Goal: Information Seeking & Learning: Learn about a topic

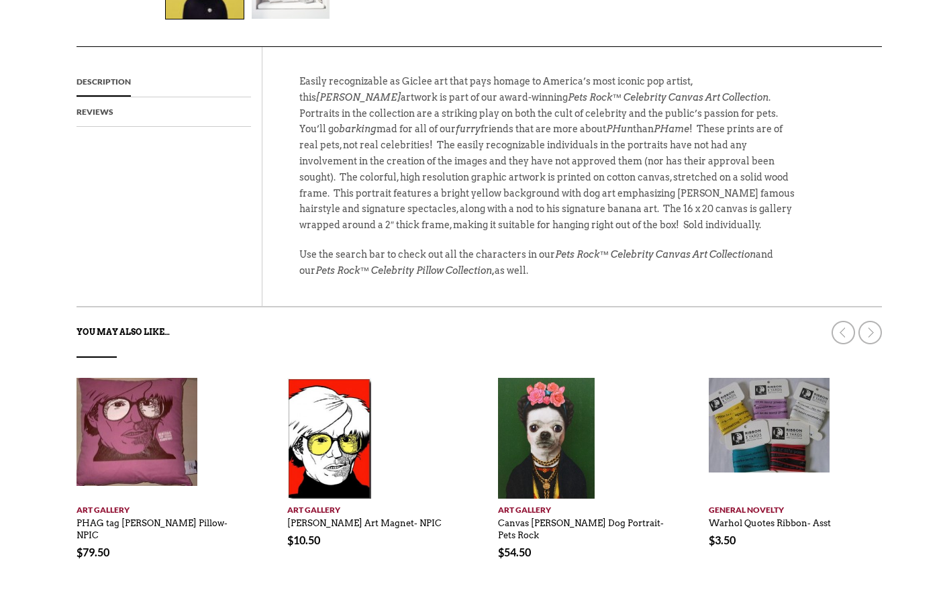
scroll to position [542, 0]
click at [870, 313] on div at bounding box center [804, 326] width 154 height 37
click at [875, 321] on link at bounding box center [869, 332] width 23 height 23
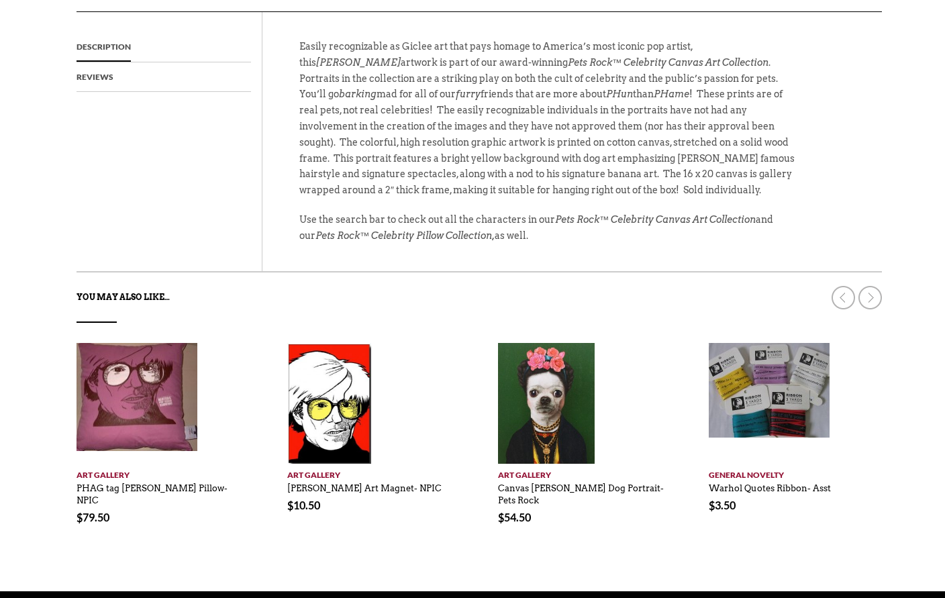
scroll to position [580, 0]
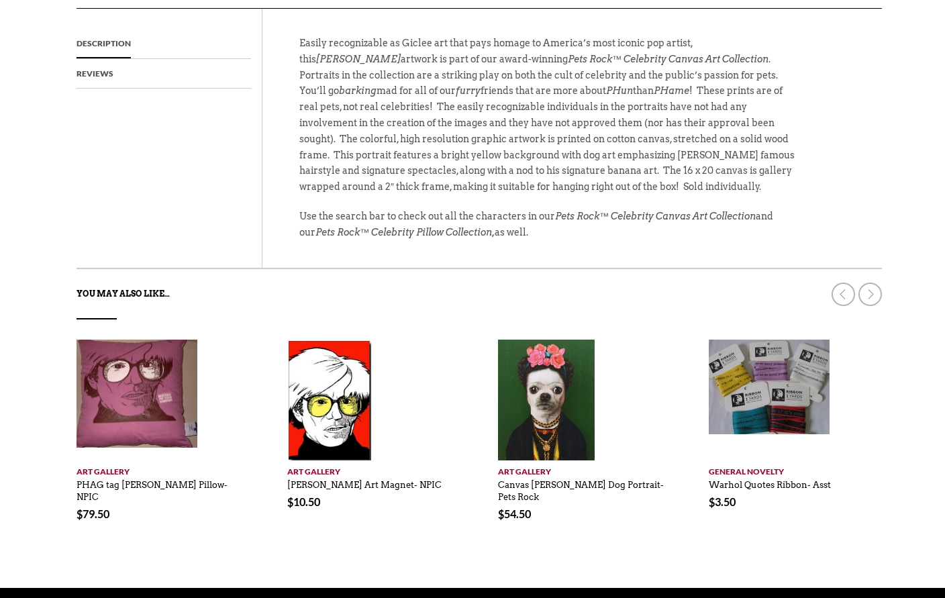
click at [866, 283] on link at bounding box center [869, 294] width 23 height 23
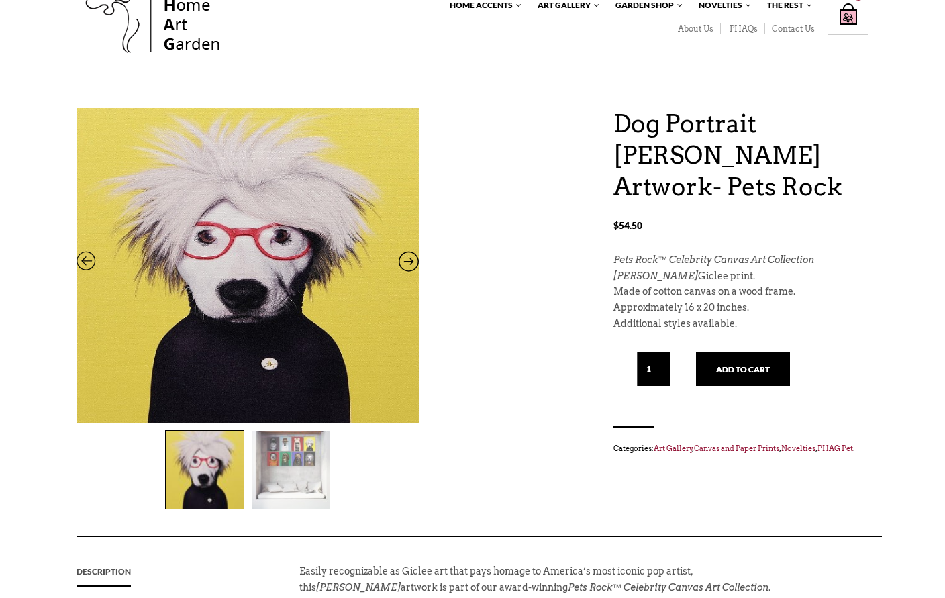
scroll to position [52, 0]
click at [414, 267] on icon at bounding box center [409, 264] width 20 height 17
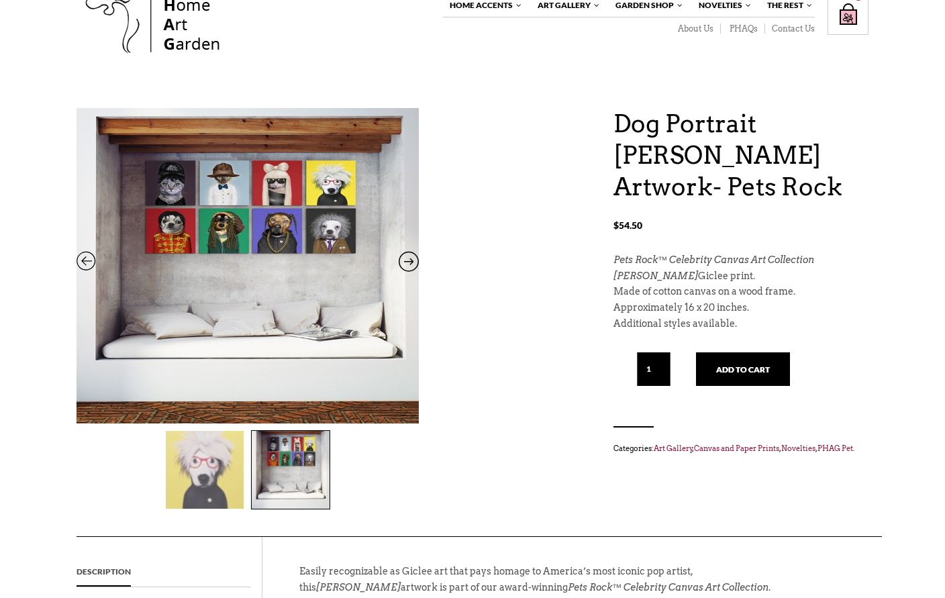
scroll to position [52, 0]
click at [89, 260] on icon at bounding box center [87, 264] width 20 height 17
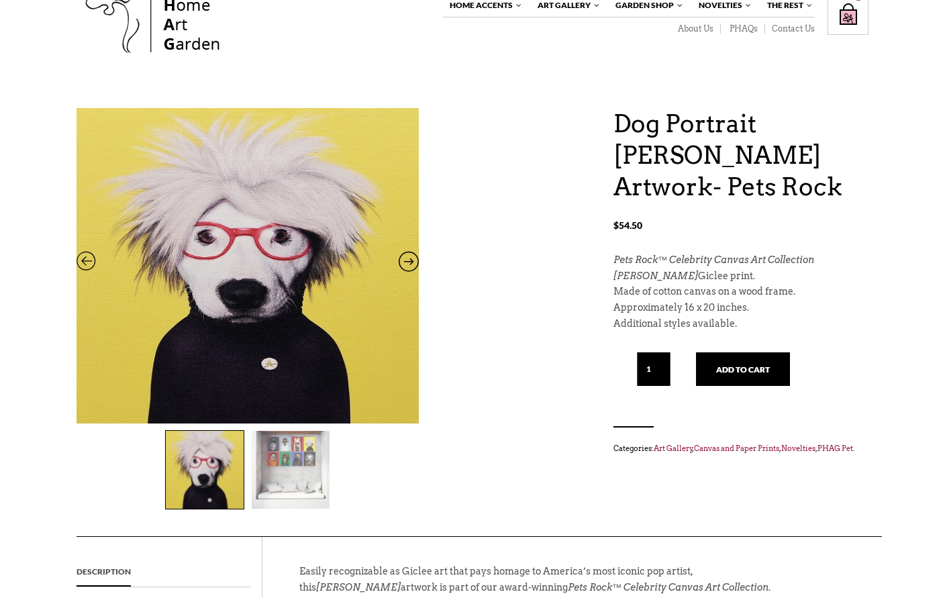
click at [746, 364] on button "Add to cart" at bounding box center [743, 369] width 94 height 34
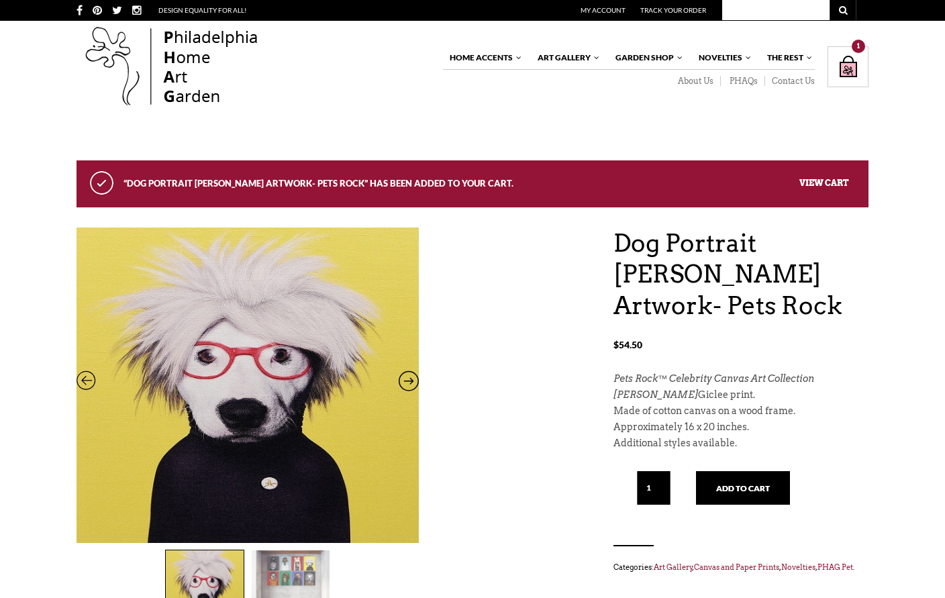
click at [0, 0] on link "Original Art" at bounding box center [0, 0] width 0 height 0
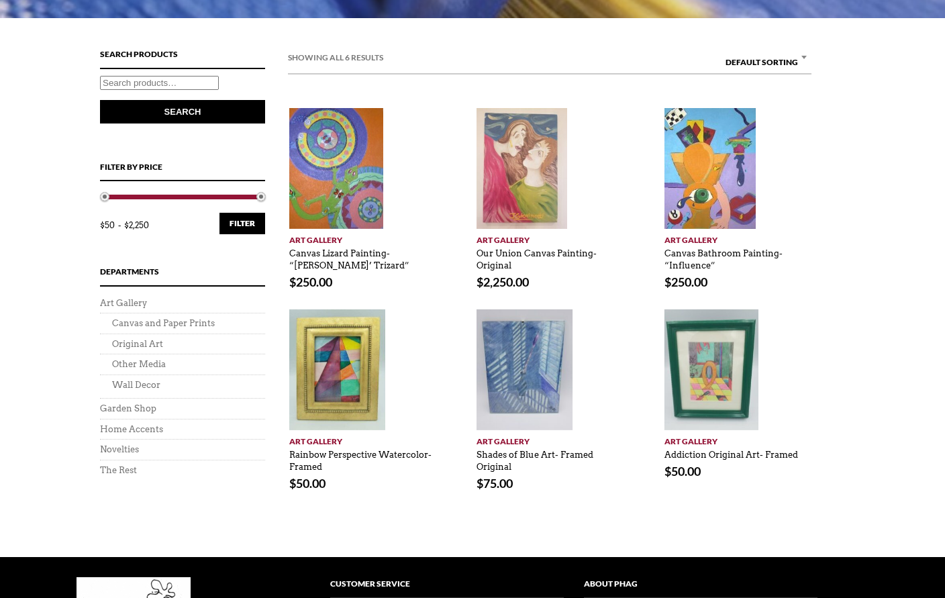
scroll to position [436, 0]
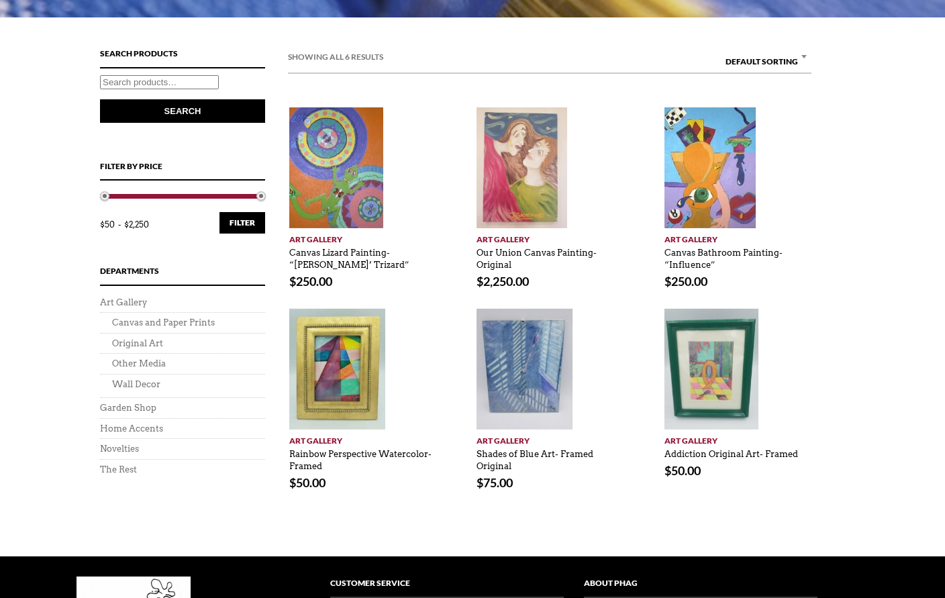
click at [204, 313] on li "Canvas and Paper Prints" at bounding box center [182, 322] width 165 height 21
click at [194, 313] on li "Canvas and Paper Prints" at bounding box center [182, 322] width 165 height 21
click at [176, 313] on li "Canvas and Paper Prints" at bounding box center [182, 322] width 165 height 21
click at [172, 312] on li "Canvas and Paper Prints" at bounding box center [182, 322] width 165 height 21
click at [152, 317] on link "Canvas and Paper Prints" at bounding box center [163, 322] width 103 height 10
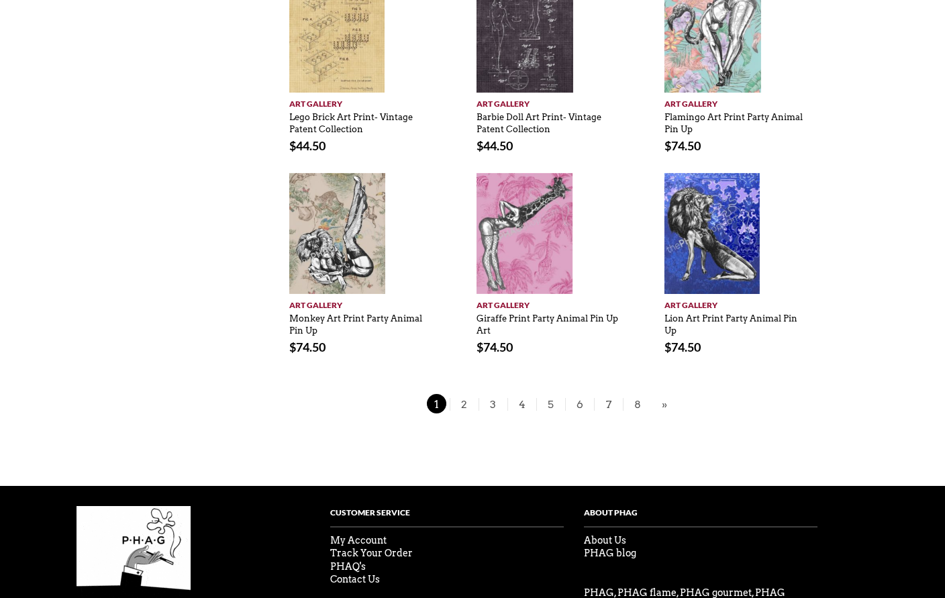
scroll to position [978, 0]
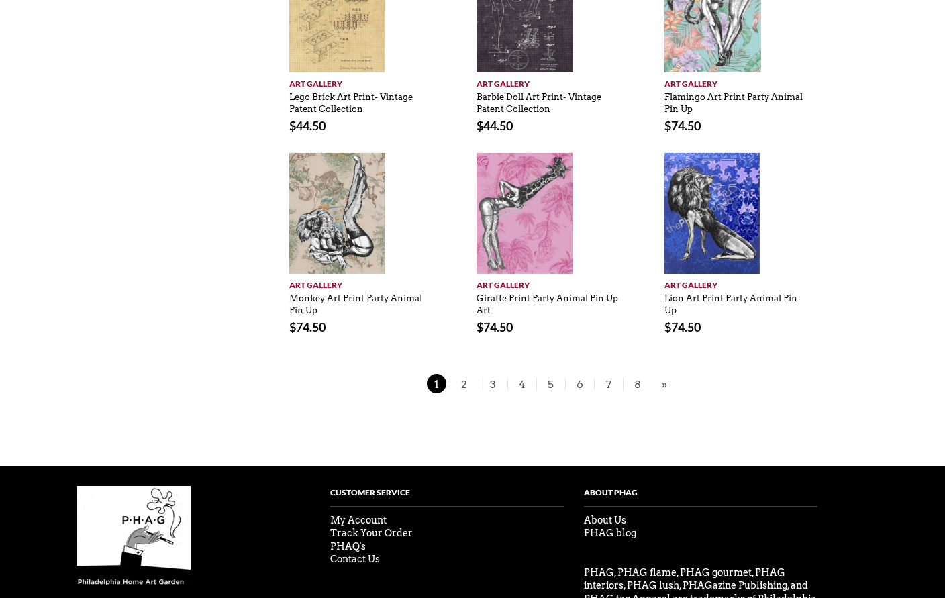
click at [464, 381] on span "2" at bounding box center [464, 383] width 20 height 19
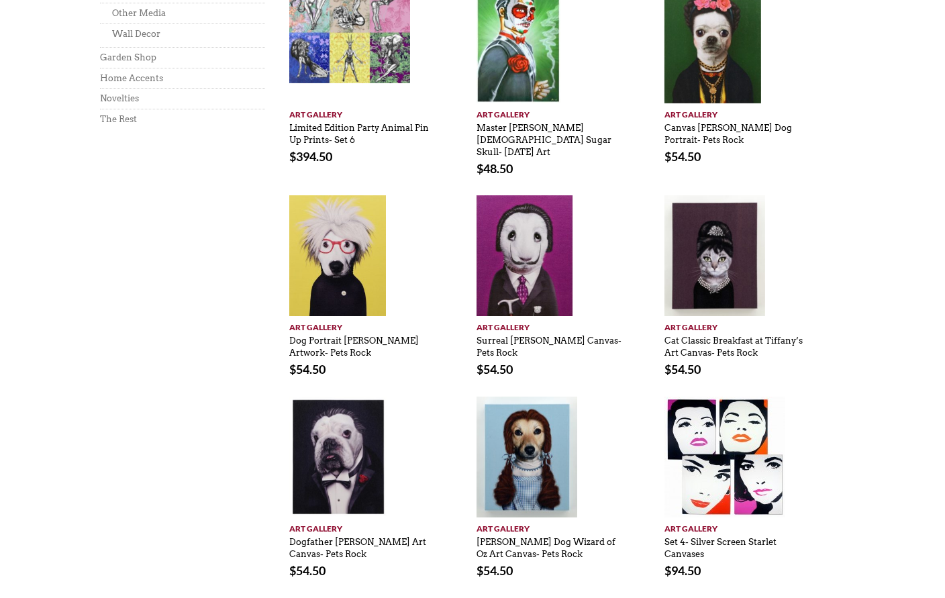
scroll to position [727, 0]
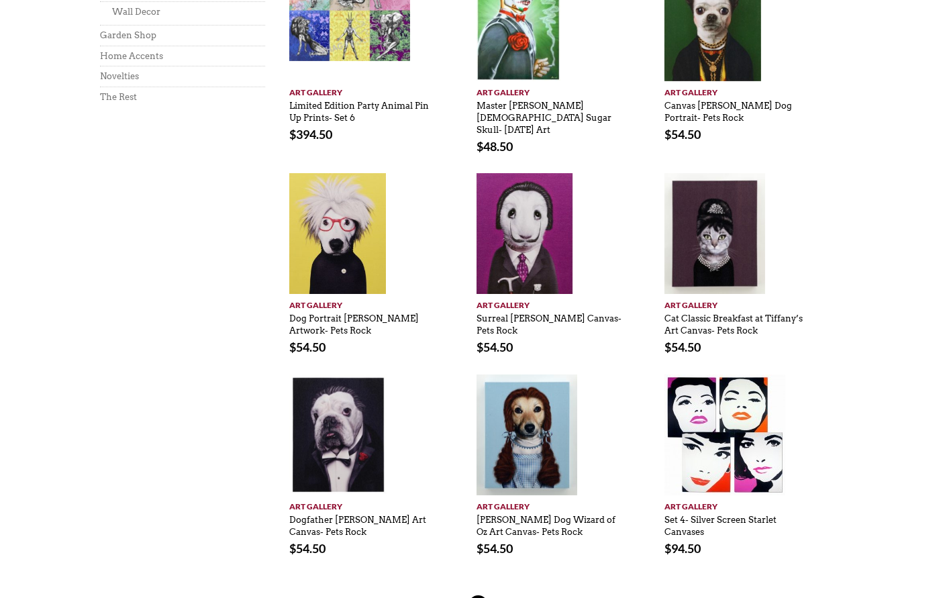
click at [678, 597] on link "»" at bounding box center [677, 605] width 12 height 17
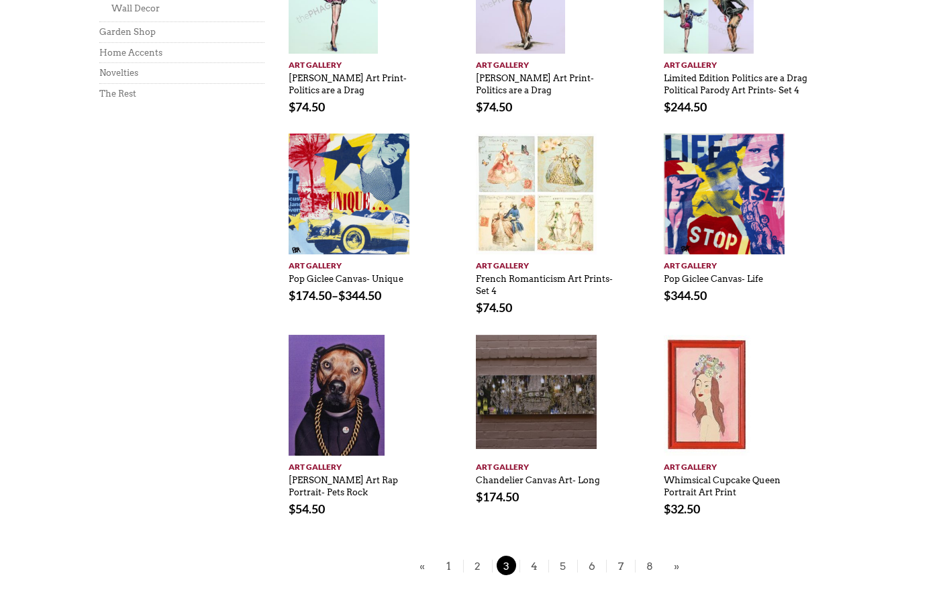
scroll to position [731, 1]
click at [678, 565] on link "»" at bounding box center [676, 565] width 12 height 17
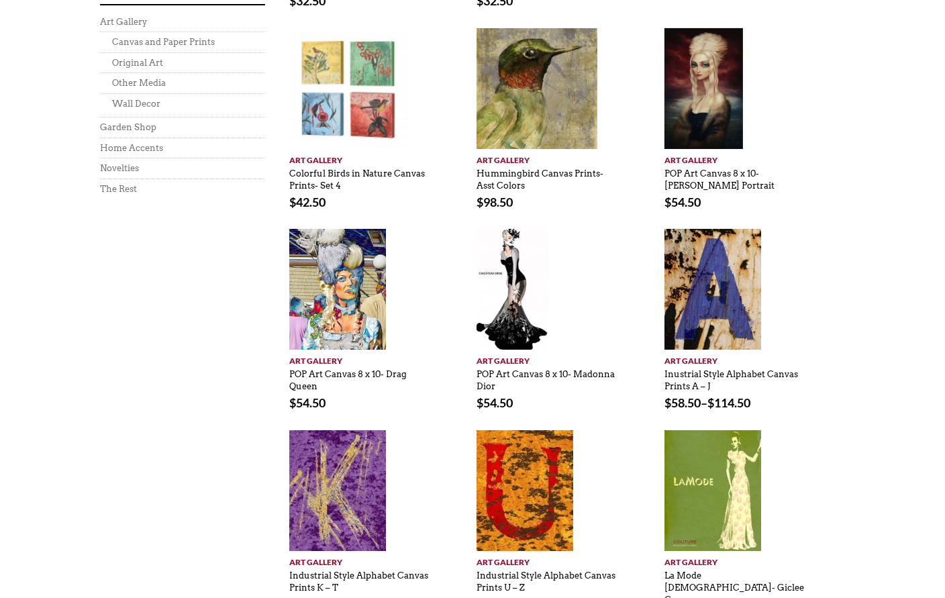
scroll to position [638, 0]
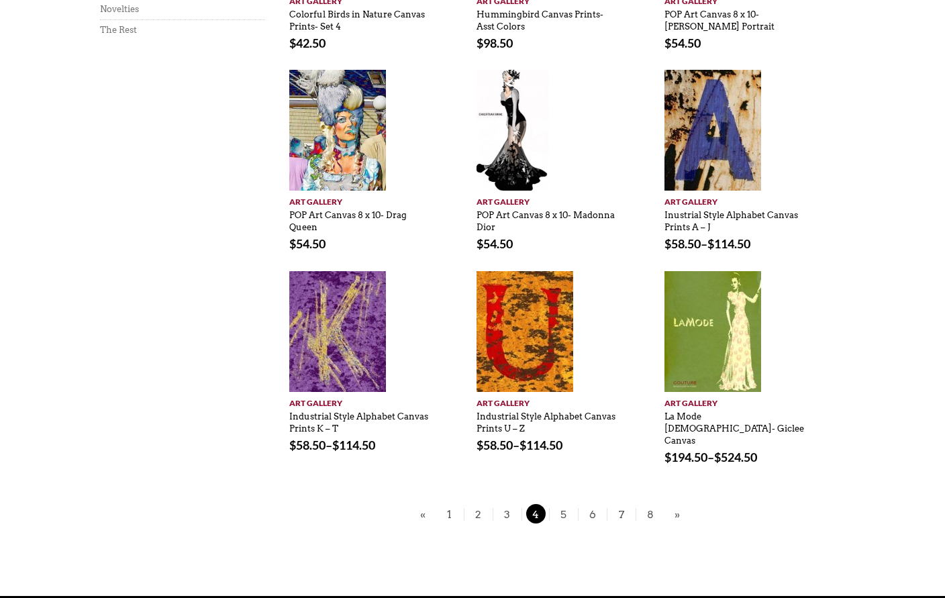
scroll to position [774, 0]
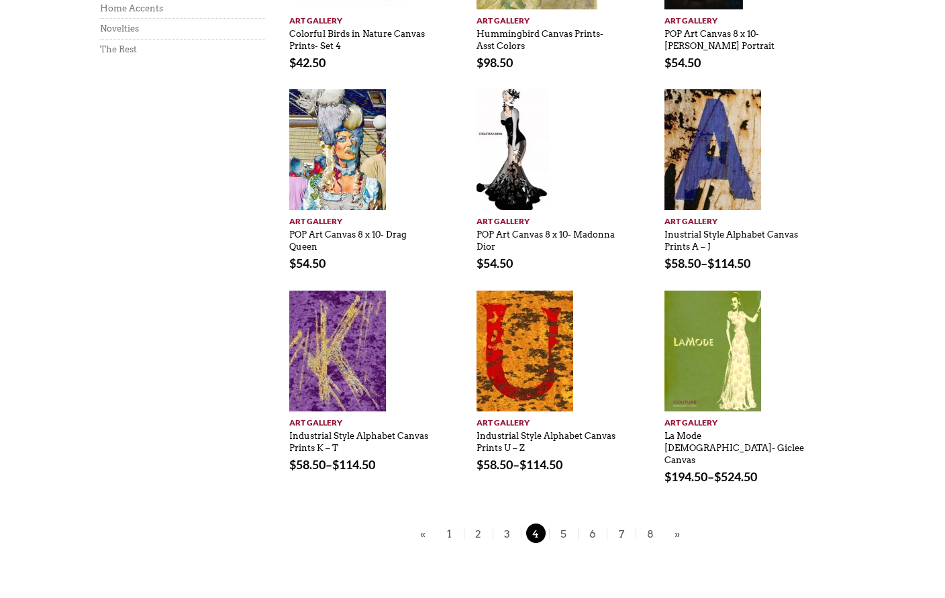
click at [677, 526] on link "»" at bounding box center [677, 534] width 12 height 17
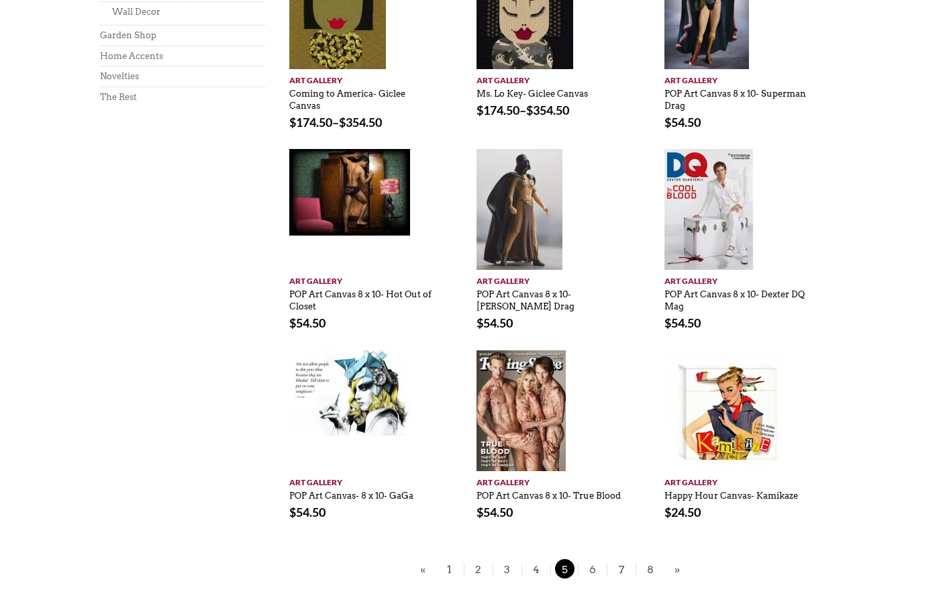
scroll to position [726, 0]
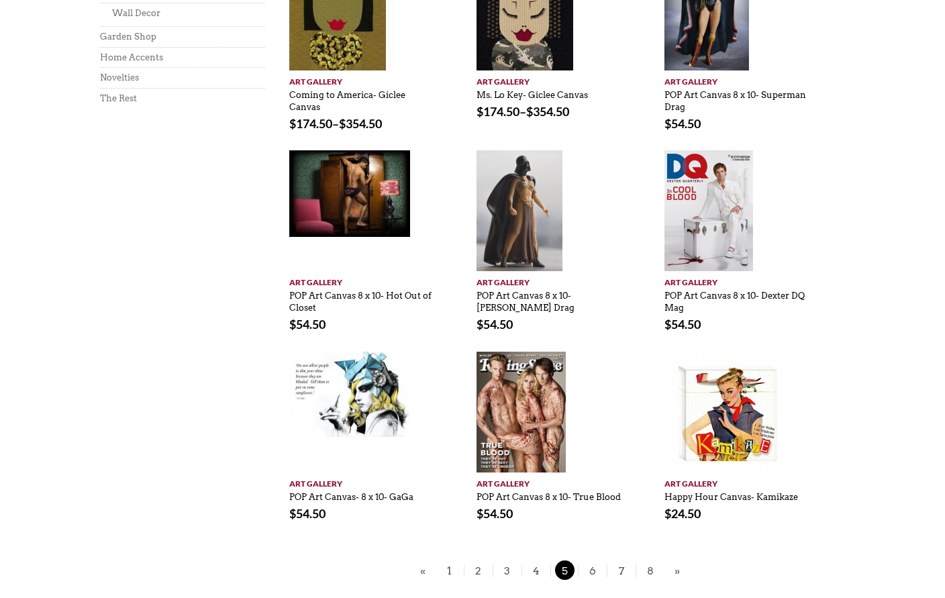
click at [682, 562] on link "»" at bounding box center [677, 570] width 12 height 17
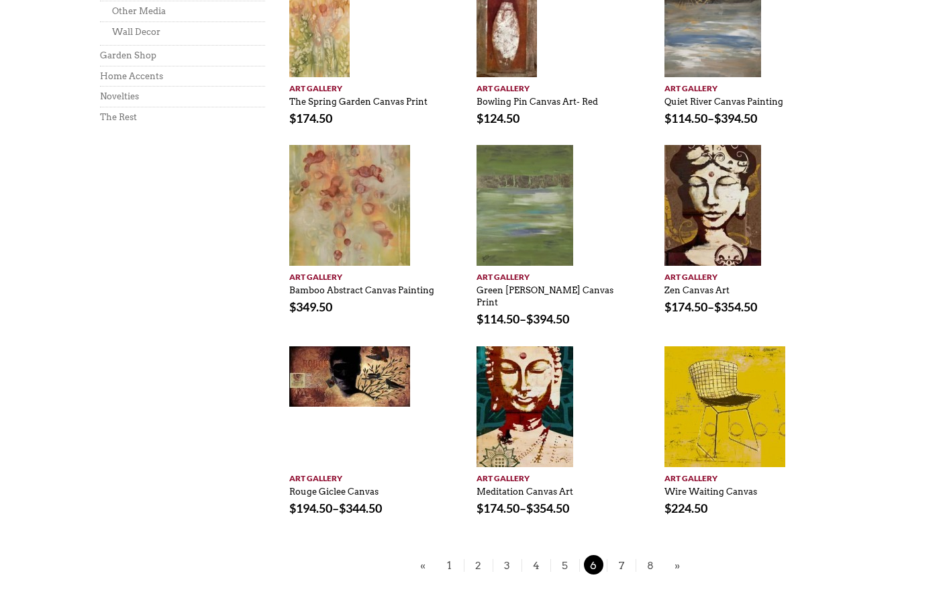
scroll to position [707, 0]
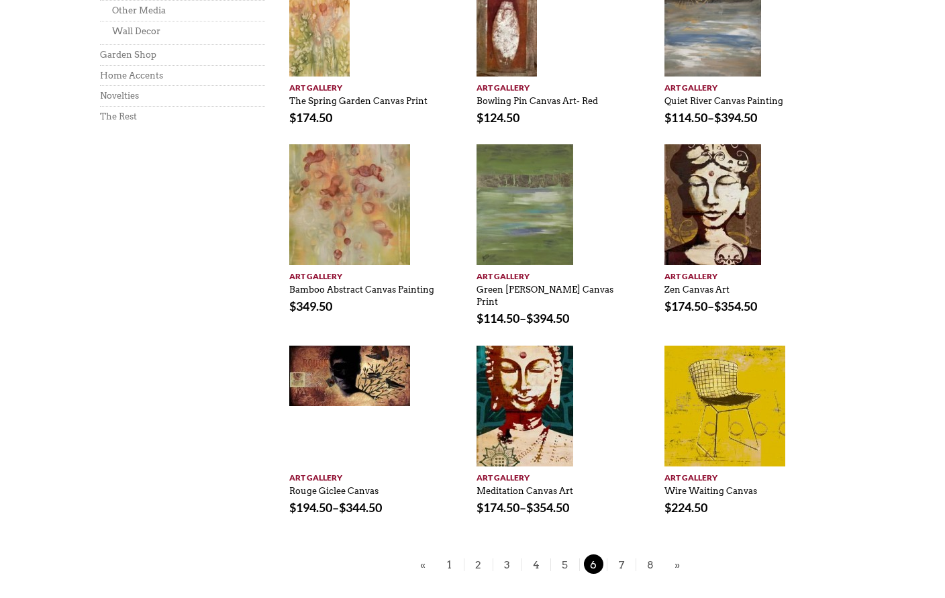
click at [681, 557] on link "»" at bounding box center [677, 565] width 12 height 17
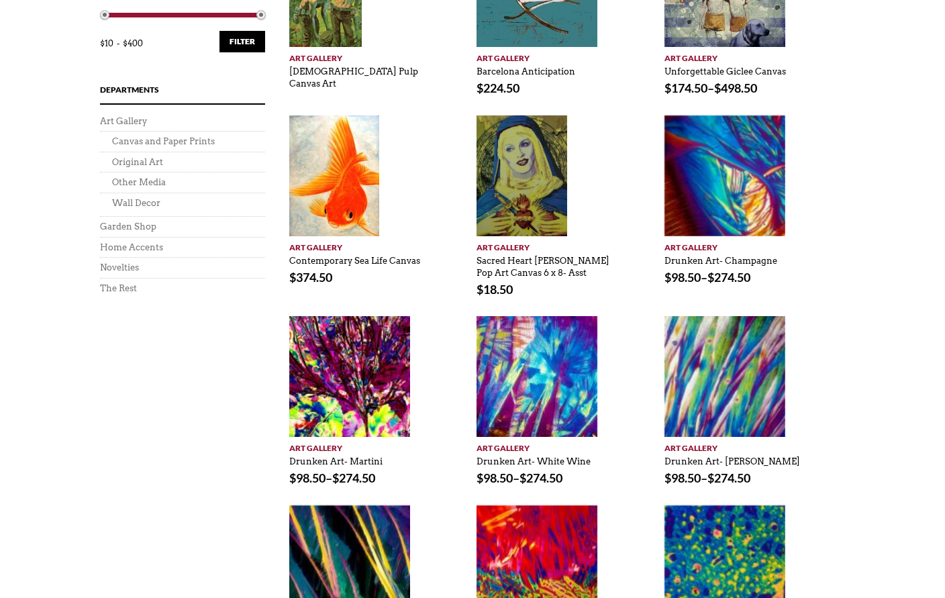
scroll to position [537, 0]
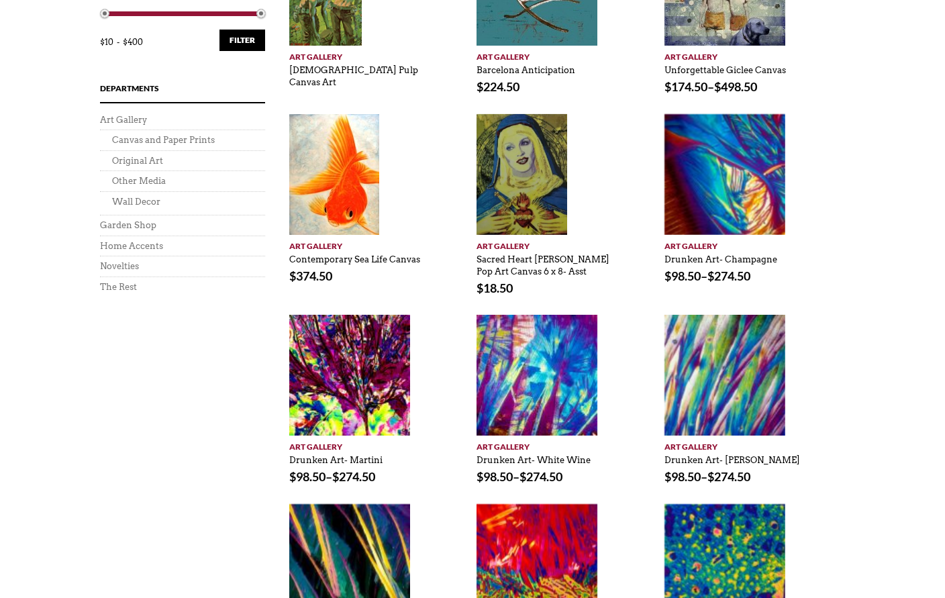
click at [860, 423] on div "Showing 73–84 of 93 results Default sorting Sort by popularity Sort by latest S…" at bounding box center [472, 311] width 805 height 893
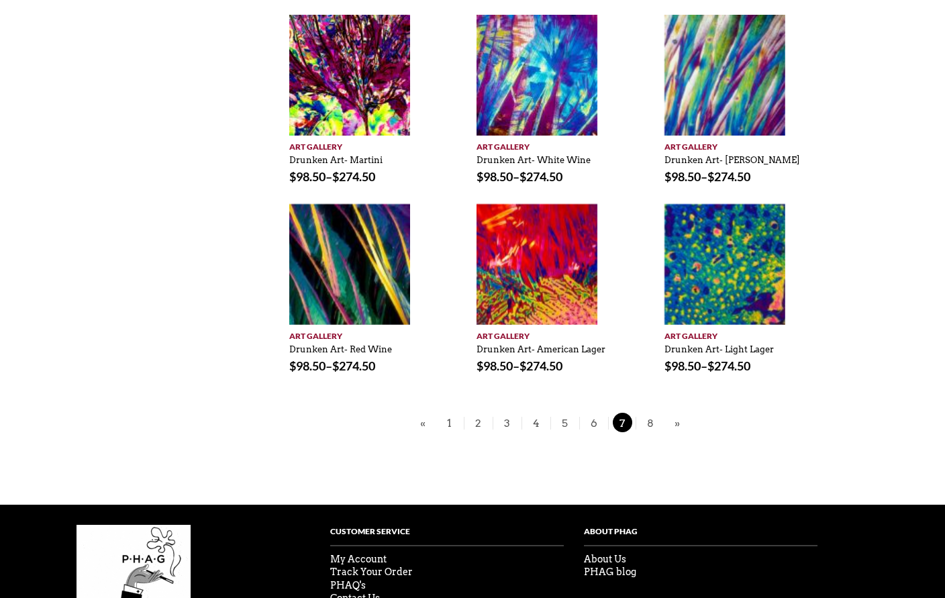
scroll to position [838, 0]
click at [679, 417] on link "»" at bounding box center [677, 423] width 12 height 17
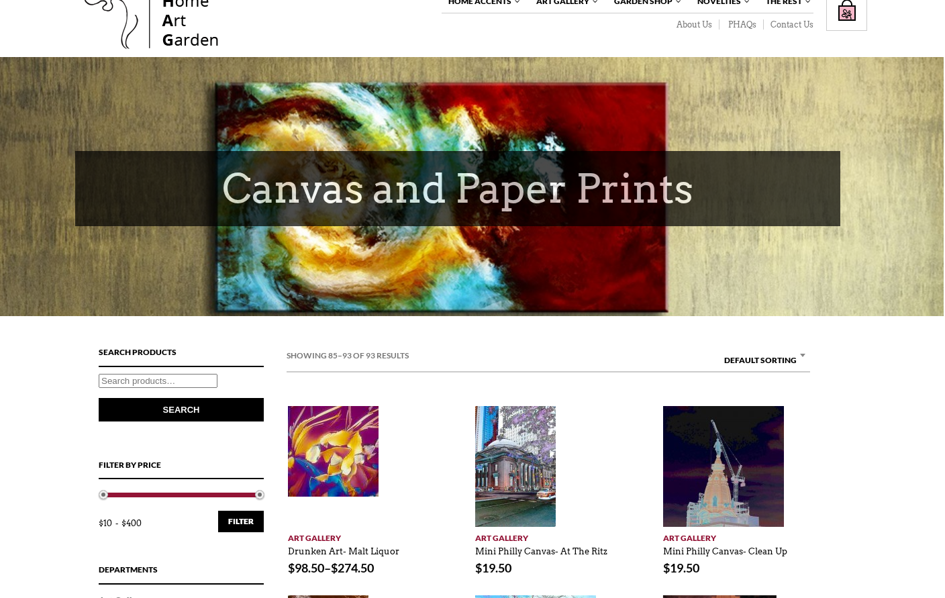
scroll to position [0, 1]
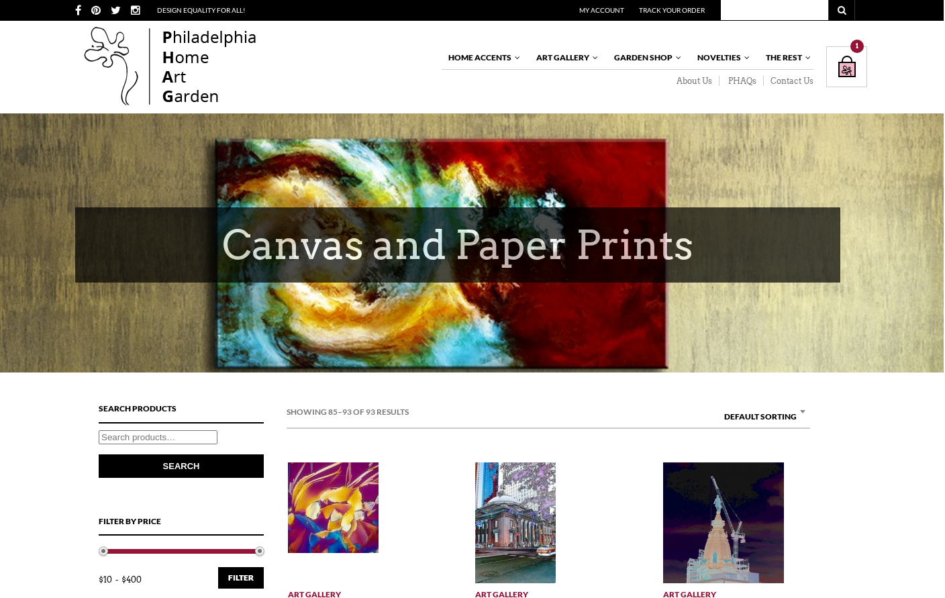
click at [487, 41] on div "Home Accents Furniture Living Dining Bedroom The White Glove Collection Home De…" at bounding box center [470, 67] width 805 height 86
click at [507, 41] on div "Home Accents Furniture Living Dining Bedroom The White Glove Collection Home De…" at bounding box center [470, 67] width 805 height 86
click at [0, 0] on link "The White Glove Collection" at bounding box center [0, 0] width 0 height 0
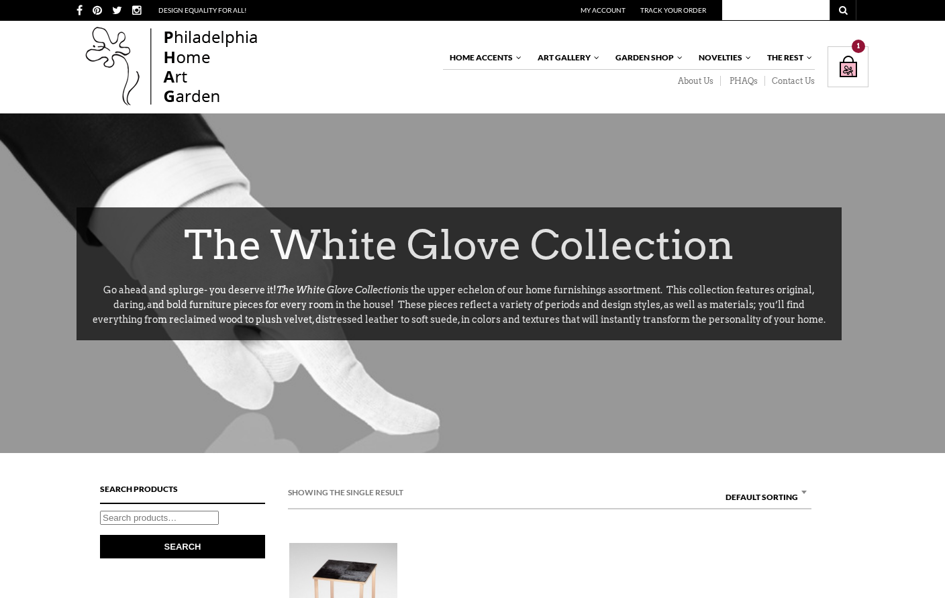
click at [0, 0] on link "Living" at bounding box center [0, 0] width 0 height 0
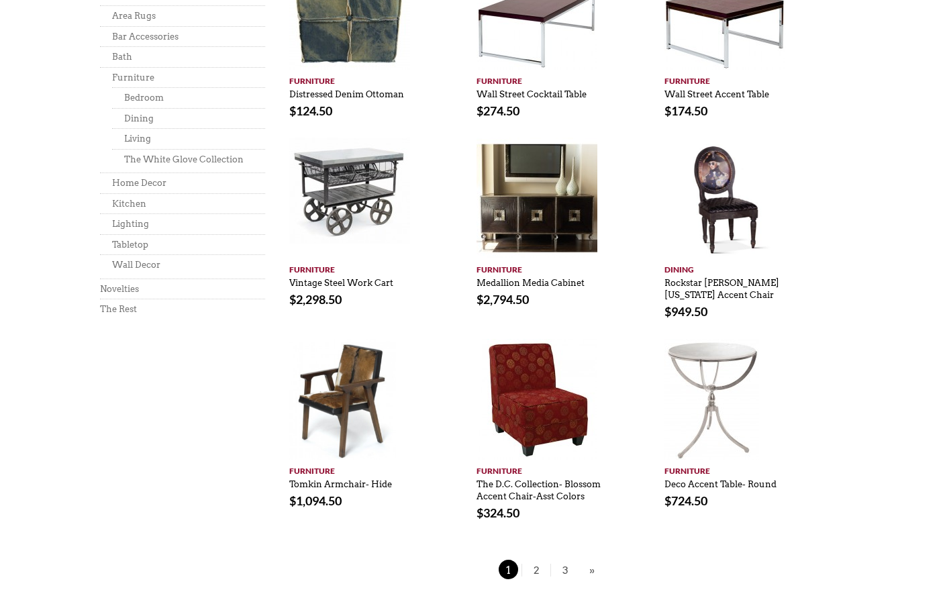
scroll to position [783, 0]
click at [591, 566] on link "»" at bounding box center [592, 570] width 12 height 17
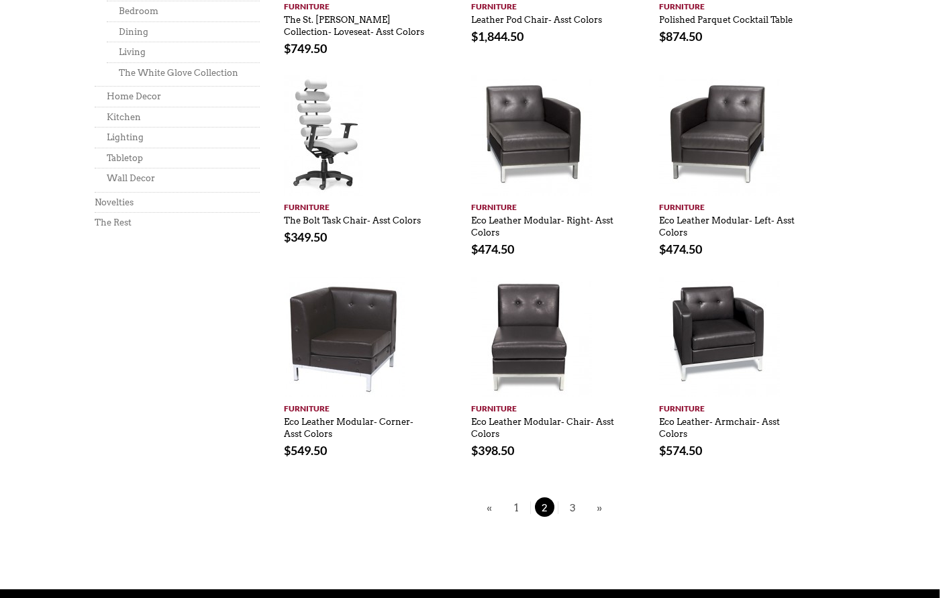
scroll to position [790, 5]
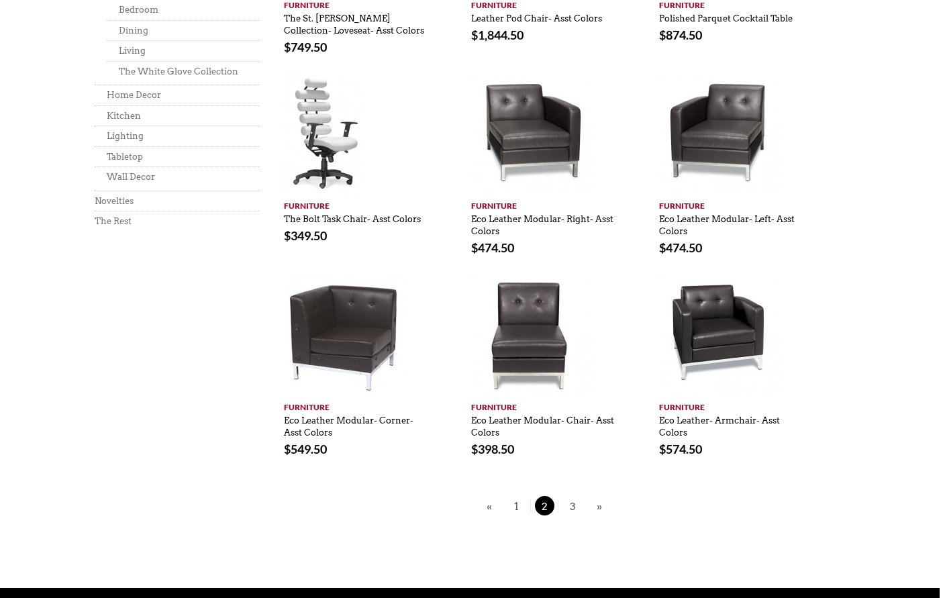
click at [595, 505] on link "»" at bounding box center [600, 507] width 12 height 17
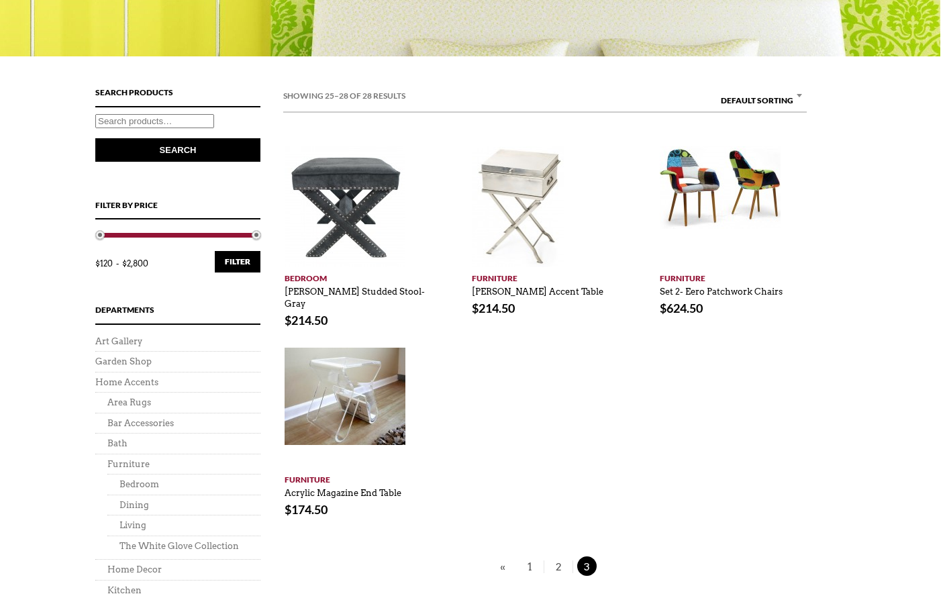
scroll to position [316, 5]
click at [755, 286] on link "Set 2- Eero Patchwork Chairs" at bounding box center [721, 288] width 123 height 17
click at [778, 280] on link "Set 2- Eero Patchwork Chairs" at bounding box center [721, 288] width 123 height 17
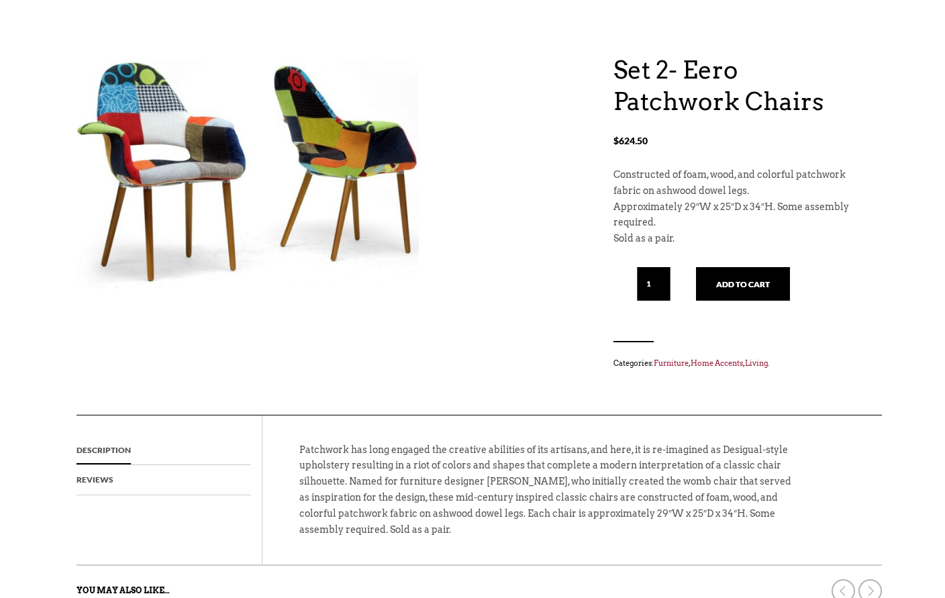
scroll to position [105, 0]
